Goal: Task Accomplishment & Management: Use online tool/utility

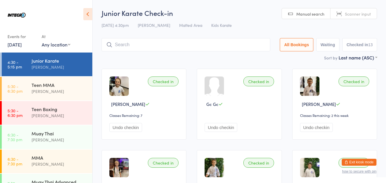
scroll to position [3, 0]
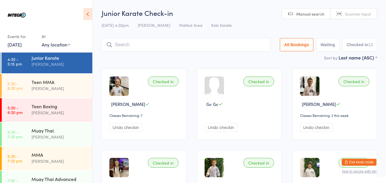
click at [53, 152] on div "MMA" at bounding box center [60, 155] width 56 height 6
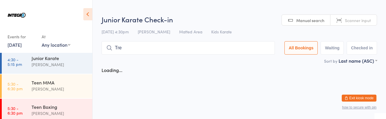
type input "Tred"
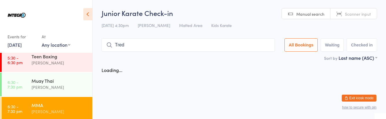
scroll to position [52, 0]
click at [71, 108] on div "MMA" at bounding box center [60, 105] width 56 height 6
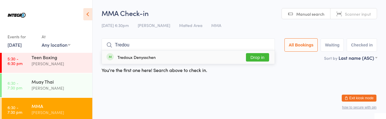
type input "Tredou"
click at [257, 56] on button "Drop in" at bounding box center [257, 57] width 23 height 8
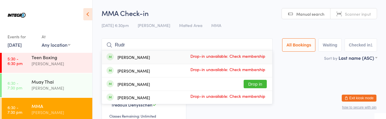
type input "Rudr"
click at [263, 83] on button "Drop in" at bounding box center [254, 84] width 23 height 8
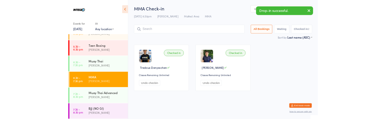
scroll to position [12, 0]
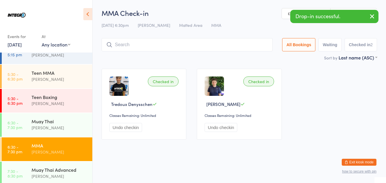
click at [232, 129] on button "Undo checkin" at bounding box center [220, 127] width 33 height 9
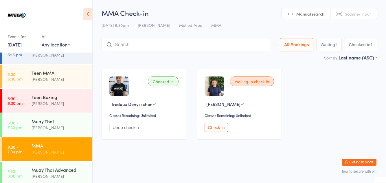
click at [73, 74] on div "Teen MMA" at bounding box center [60, 73] width 56 height 6
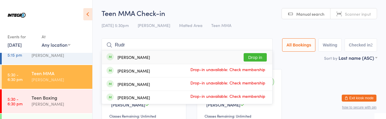
type input "Rudr"
click at [261, 56] on button "Drop in" at bounding box center [254, 57] width 23 height 8
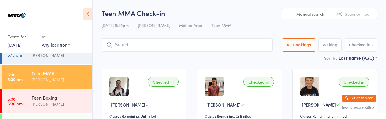
click at [34, 98] on div "Teen Boxing" at bounding box center [60, 97] width 56 height 6
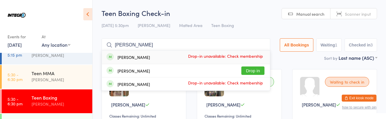
type input "[PERSON_NAME]"
click at [254, 70] on button "Drop in" at bounding box center [252, 70] width 23 height 8
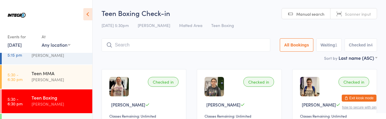
click at [63, 86] on div "Teen MMA [PERSON_NAME]" at bounding box center [62, 76] width 61 height 23
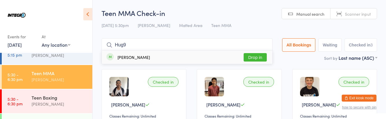
type input "Hug9"
click at [164, 57] on div "[PERSON_NAME] Drop in" at bounding box center [187, 56] width 170 height 13
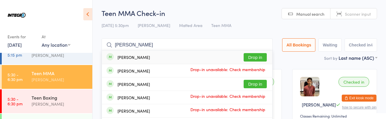
type input "[PERSON_NAME]"
click at [261, 86] on button "Drop in" at bounding box center [254, 84] width 23 height 8
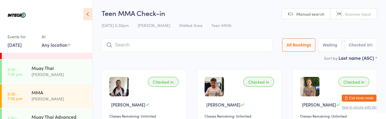
click at [29, 93] on link "6:30 - 7:30 pm MMA [PERSON_NAME]" at bounding box center [47, 96] width 90 height 24
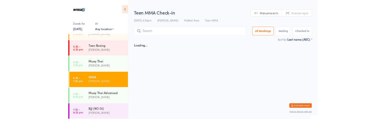
scroll to position [66, 0]
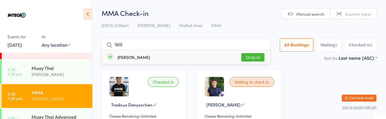
type input "Will"
click at [255, 56] on button "Drop in" at bounding box center [252, 57] width 23 height 8
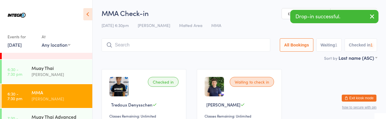
click at [324, 100] on div "Checked in Tredoux Denysschen Classes Remaining: Unlimited Undo checkin Waiting…" at bounding box center [239, 105] width 286 height 82
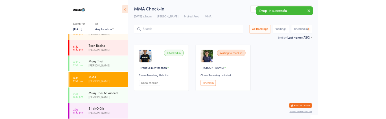
scroll to position [12, 0]
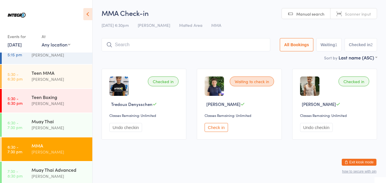
click at [58, 100] on div "[PERSON_NAME]" at bounding box center [60, 103] width 56 height 7
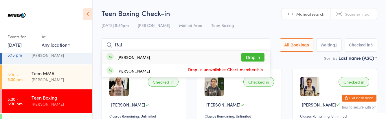
type input "Raf"
click at [254, 64] on div "[PERSON_NAME] Drop-in unavailable: Check membership" at bounding box center [186, 70] width 168 height 13
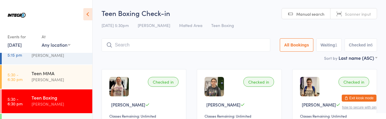
click at [61, 84] on div "Teen MMA [PERSON_NAME]" at bounding box center [62, 76] width 61 height 23
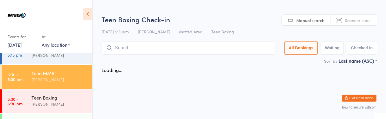
click at [56, 78] on div "[PERSON_NAME]" at bounding box center [60, 79] width 56 height 7
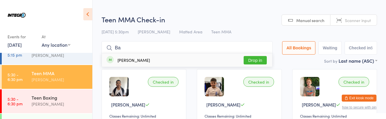
type input "Ba"
click at [260, 59] on button "Drop in" at bounding box center [254, 60] width 23 height 8
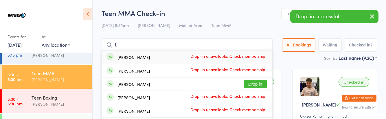
type input "L"
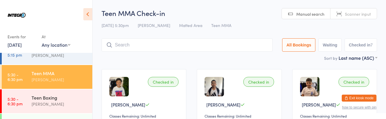
click at [54, 104] on div "[PERSON_NAME]" at bounding box center [60, 103] width 56 height 7
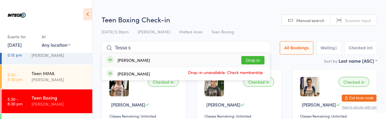
type input "Tessa s"
click at [255, 59] on button "Drop in" at bounding box center [252, 60] width 23 height 8
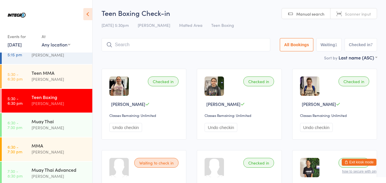
click at [218, 47] on input "search" at bounding box center [185, 44] width 169 height 13
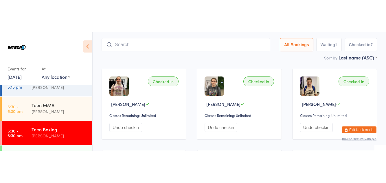
scroll to position [38, 0]
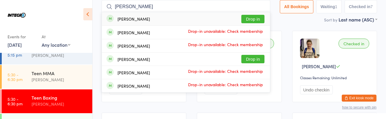
type input "[PERSON_NAME]"
click at [260, 17] on button "Drop in" at bounding box center [252, 19] width 23 height 8
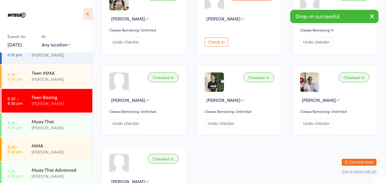
scroll to position [170, 0]
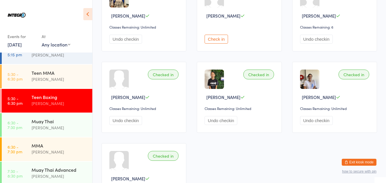
click at [38, 75] on div "Teen MMA" at bounding box center [60, 73] width 56 height 6
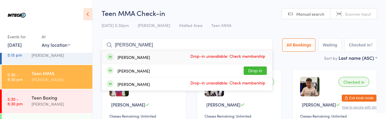
type input "[PERSON_NAME]"
click at [260, 68] on button "Drop in" at bounding box center [254, 70] width 23 height 8
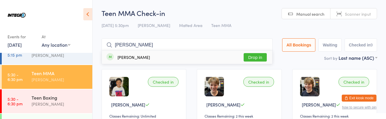
type input "[PERSON_NAME]"
click at [262, 57] on button "Drop in" at bounding box center [254, 57] width 23 height 8
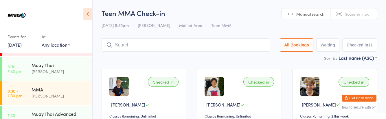
click at [62, 71] on div "[PERSON_NAME]" at bounding box center [60, 71] width 56 height 7
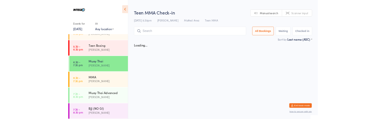
scroll to position [69, 0]
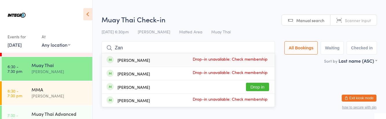
type input "Zan"
click at [258, 88] on div "[PERSON_NAME] Drop in" at bounding box center [188, 86] width 173 height 13
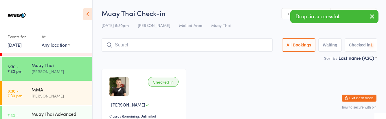
click at [65, 109] on div "Muay Thai Advanced [PERSON_NAME]" at bounding box center [62, 116] width 61 height 23
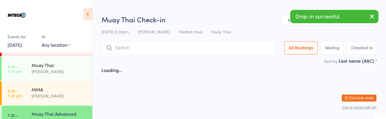
scroll to position [69, 0]
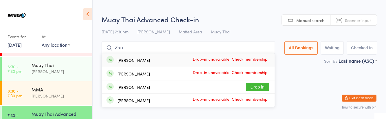
type input "Zan"
click at [261, 88] on button "Drop in" at bounding box center [257, 86] width 23 height 8
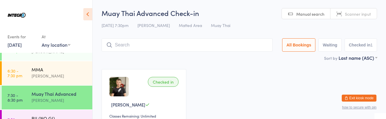
scroll to position [0, 0]
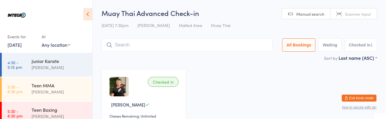
click at [68, 77] on div "Teen MMA [PERSON_NAME]" at bounding box center [62, 88] width 61 height 23
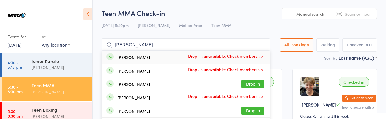
type input "[PERSON_NAME]"
click at [256, 112] on button "Drop in" at bounding box center [252, 110] width 23 height 8
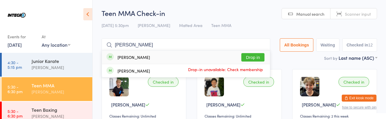
type input "[PERSON_NAME]"
click at [260, 55] on button "Drop in" at bounding box center [252, 57] width 23 height 8
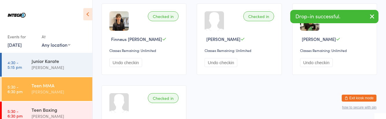
scroll to position [441, 0]
